Goal: Task Accomplishment & Management: Manage account settings

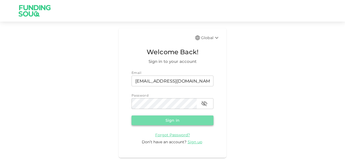
click at [150, 117] on button "Sign in" at bounding box center [172, 120] width 82 height 10
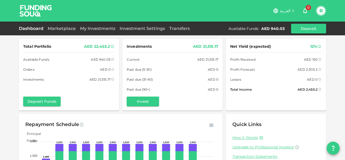
click at [60, 25] on div "Dashboard Marketplace My Investments Investment Settings Transfers Available Fu…" at bounding box center [172, 29] width 307 height 10
click at [60, 28] on link "Marketplace" at bounding box center [62, 28] width 32 height 5
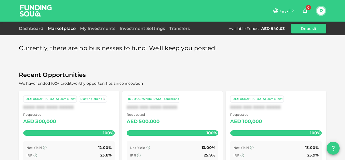
click at [321, 11] on button "R" at bounding box center [321, 11] width 8 height 8
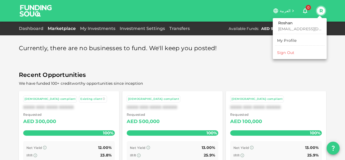
click at [285, 53] on div "Sign Out" at bounding box center [285, 52] width 17 height 5
